Goal: Transaction & Acquisition: Purchase product/service

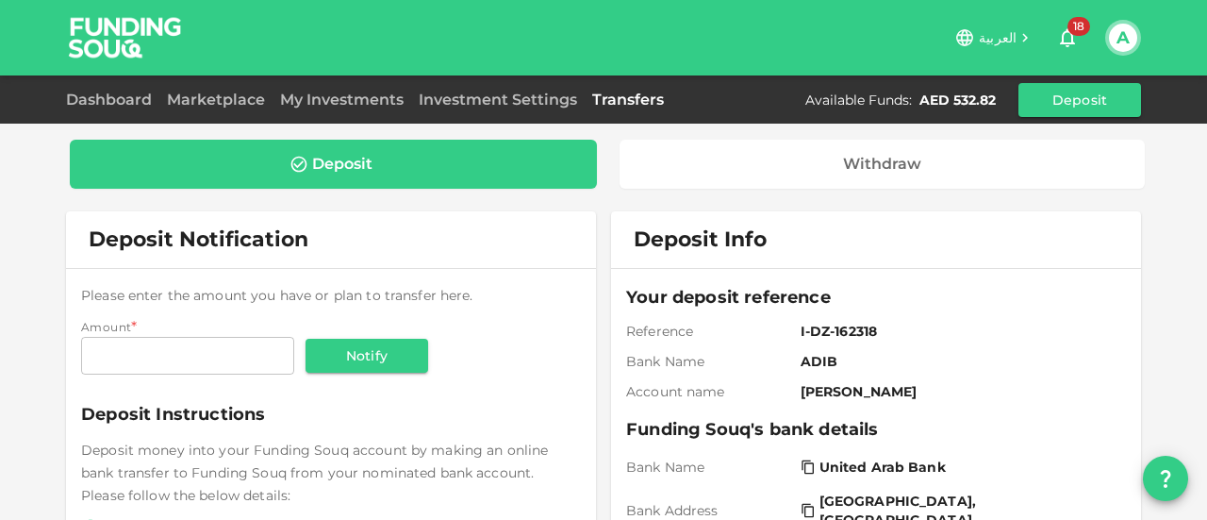
scroll to position [189, 0]
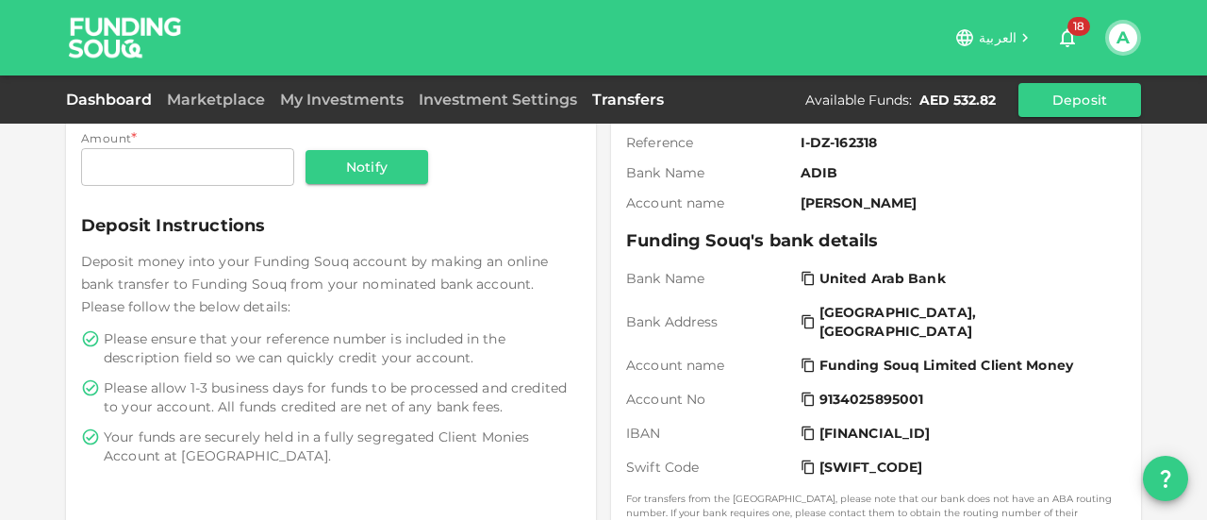
click at [117, 101] on link "Dashboard" at bounding box center [112, 100] width 93 height 18
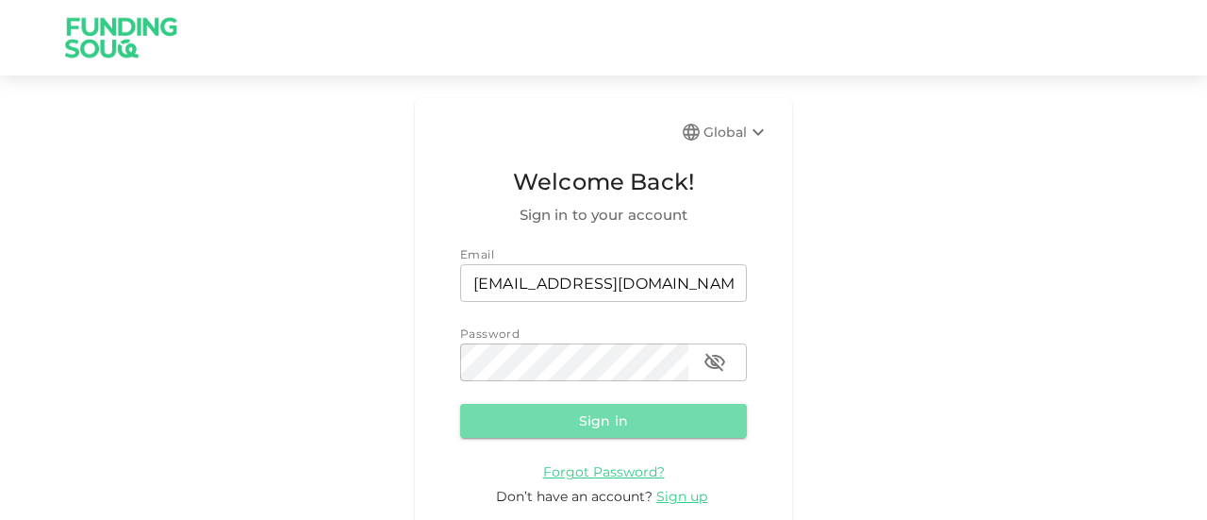
click at [609, 422] on button "Sign in" at bounding box center [603, 421] width 287 height 34
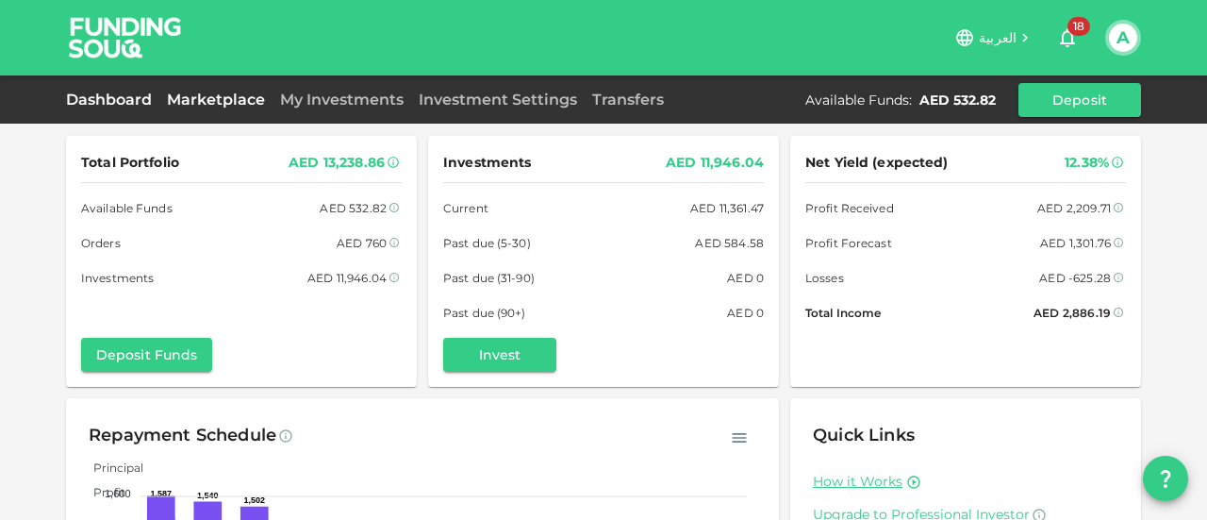
click at [236, 97] on link "Marketplace" at bounding box center [215, 100] width 113 height 18
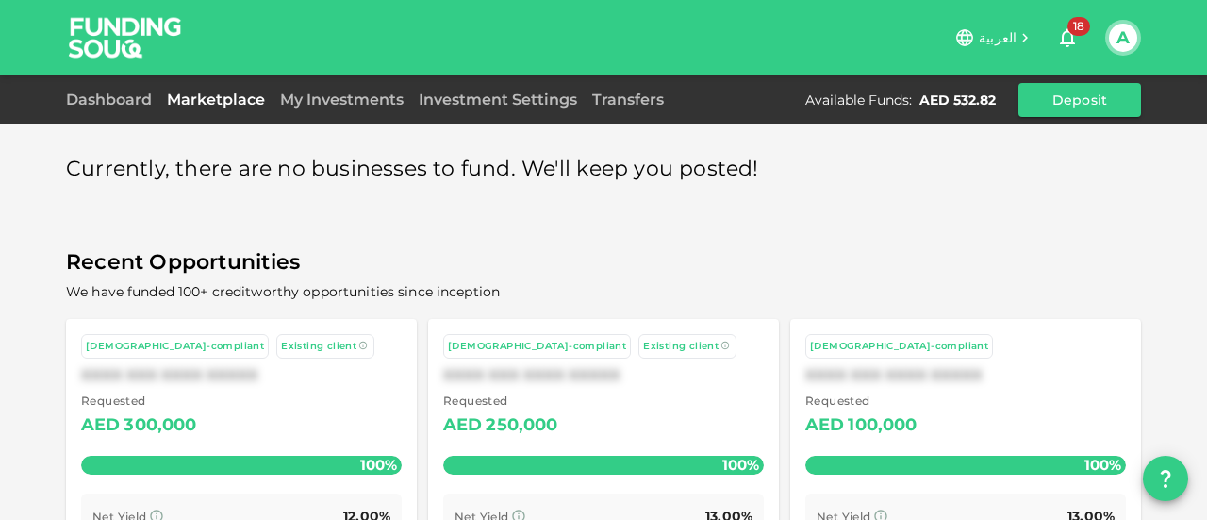
click at [409, 224] on div "Currently, there are no businesses to fund. We'll keep you posted! Recent Oppor…" at bounding box center [603, 411] width 1075 height 551
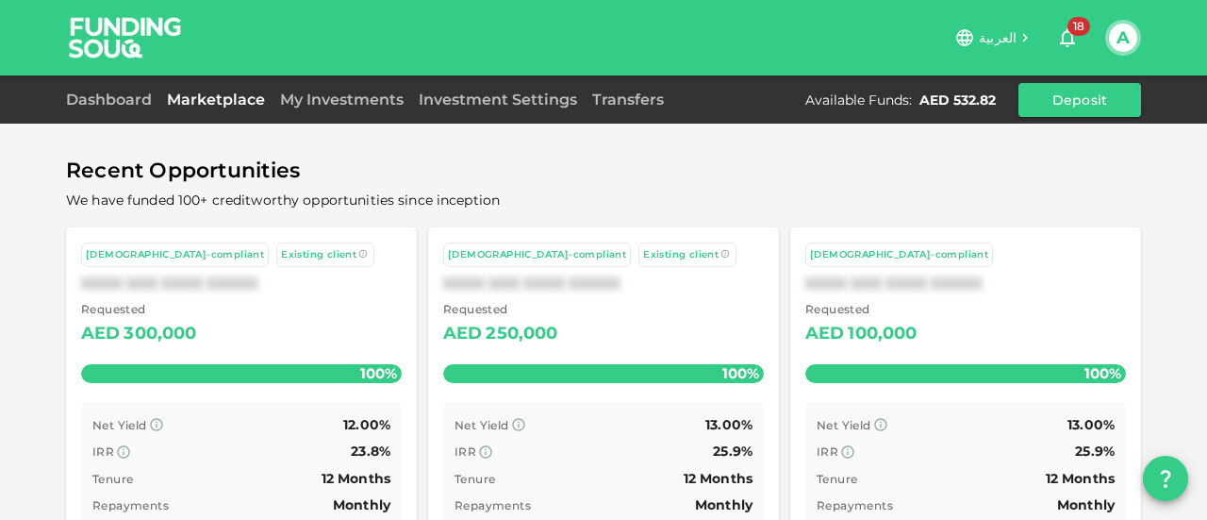
scroll to position [177, 0]
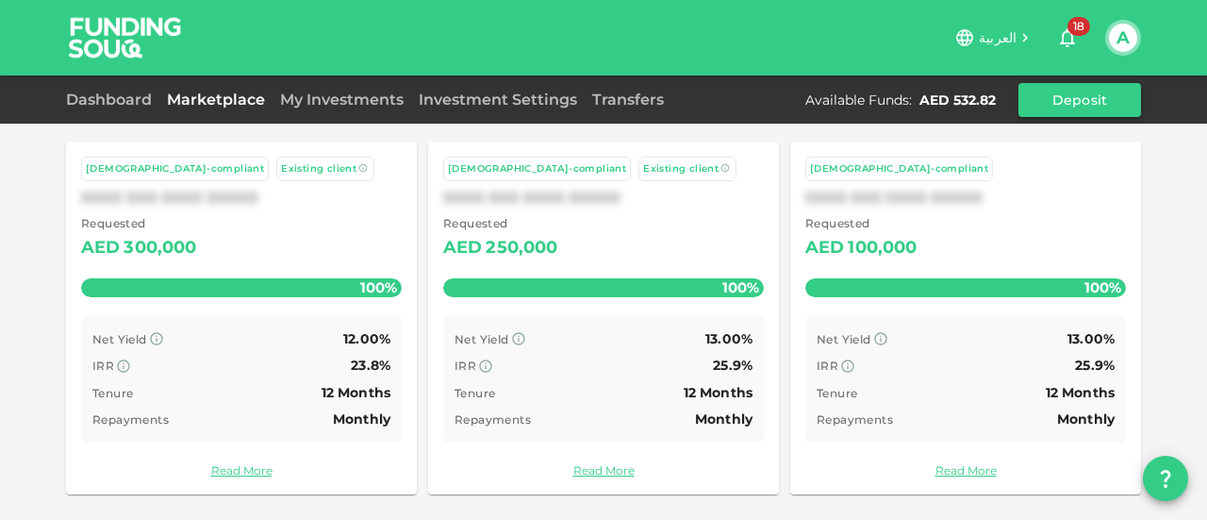
click at [259, 349] on div "Net Yield 12.00%" at bounding box center [241, 339] width 298 height 24
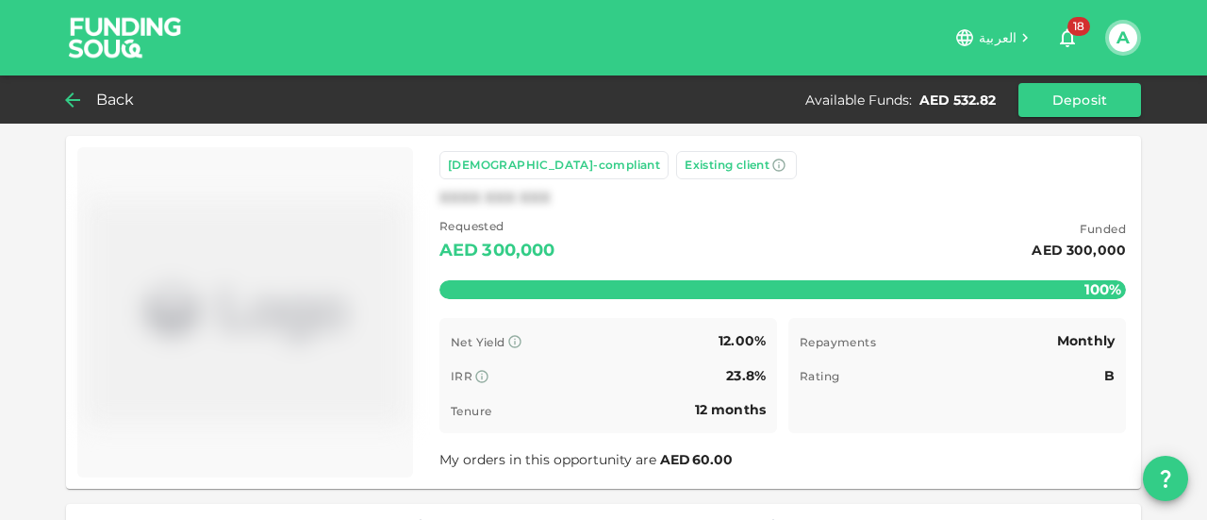
click at [89, 99] on div "Back" at bounding box center [104, 100] width 76 height 26
